Goal: Transaction & Acquisition: Obtain resource

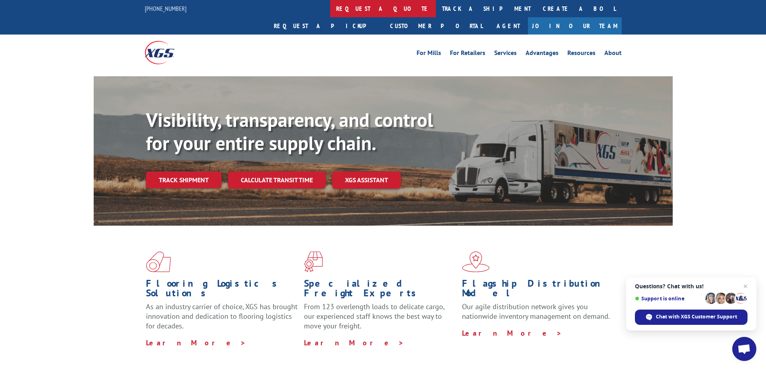
click at [330, 14] on link "request a quote" at bounding box center [383, 8] width 106 height 17
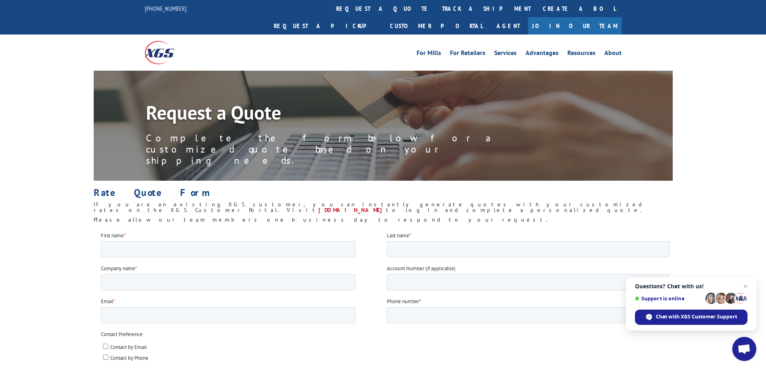
click at [303, 35] on div "For Mills For Retailers Services Advantages Resources About For Mills For Retai…" at bounding box center [383, 53] width 477 height 36
click at [330, 10] on link "request a quote" at bounding box center [383, 8] width 106 height 17
click at [330, 6] on link "request a quote" at bounding box center [383, 8] width 106 height 17
click at [488, 17] on link "Customer Portal" at bounding box center [436, 25] width 104 height 17
